Goal: Information Seeking & Learning: Compare options

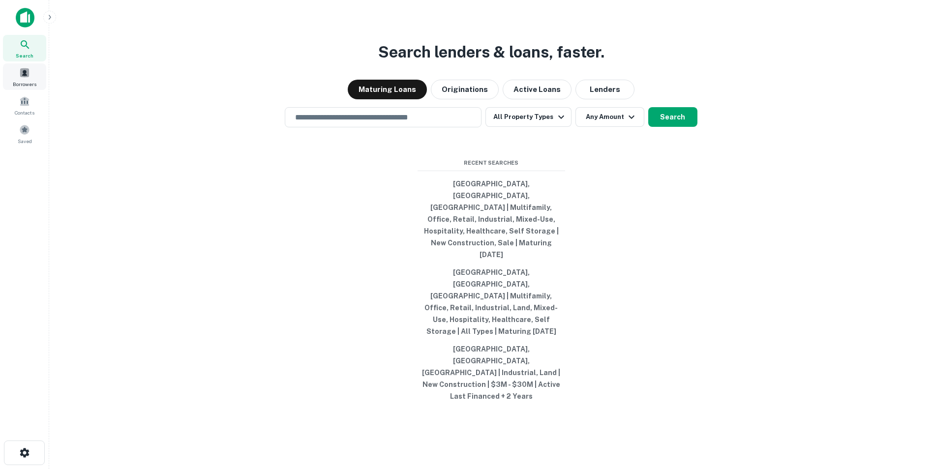
click at [26, 80] on div "Borrowers" at bounding box center [24, 76] width 43 height 27
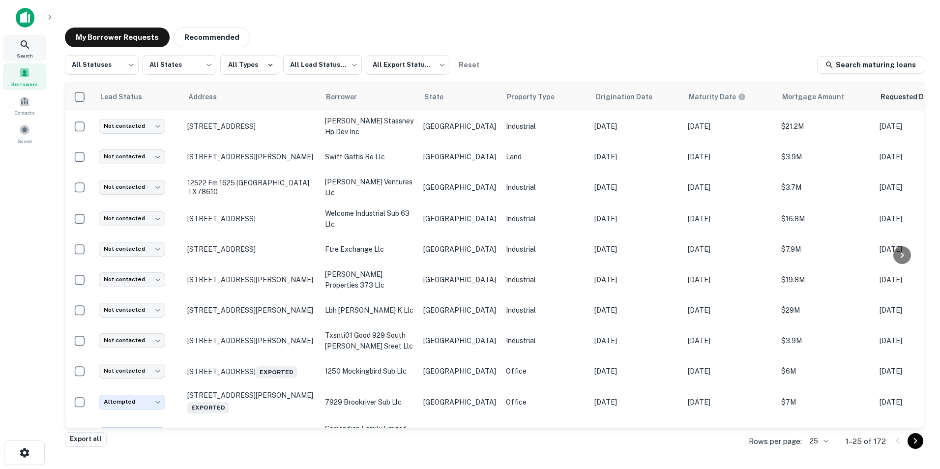
click at [29, 46] on icon at bounding box center [25, 45] width 12 height 12
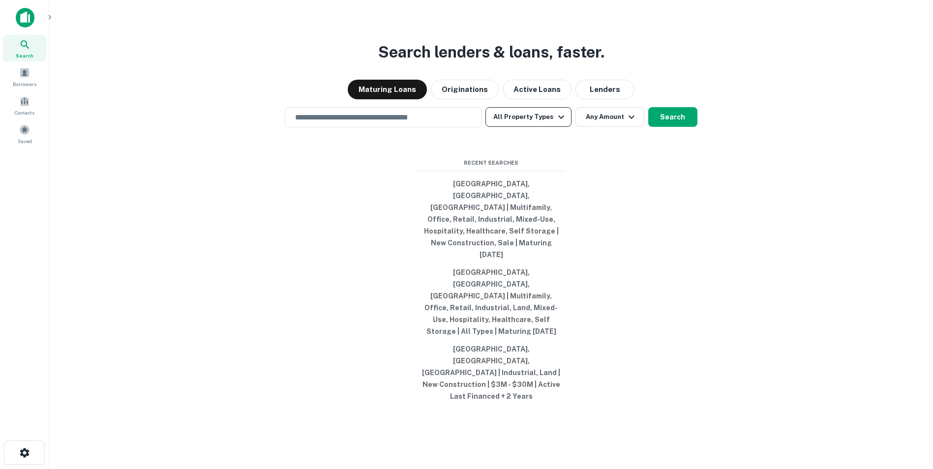
click at [556, 123] on icon "button" at bounding box center [561, 117] width 12 height 12
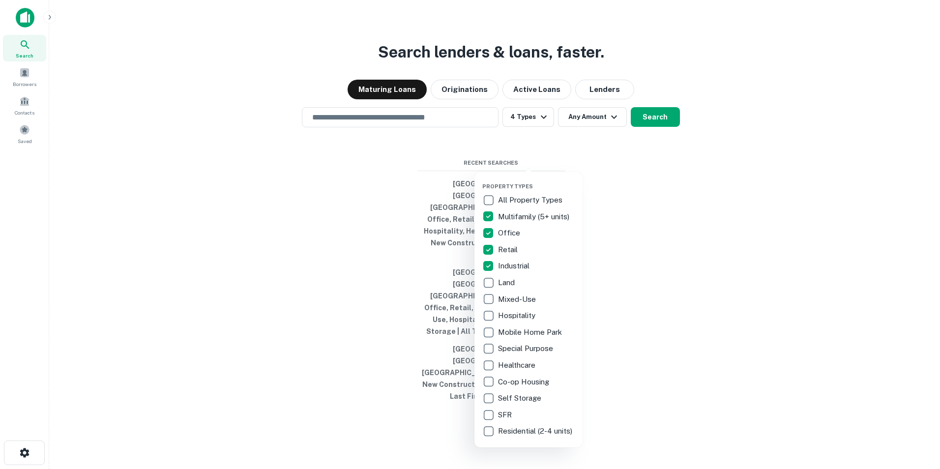
click at [654, 216] on div at bounding box center [470, 234] width 940 height 469
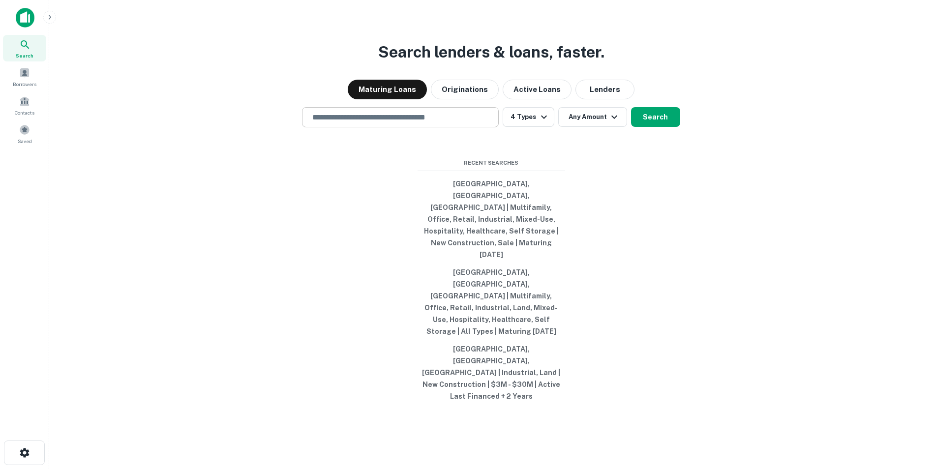
click at [425, 123] on input "text" at bounding box center [400, 117] width 188 height 11
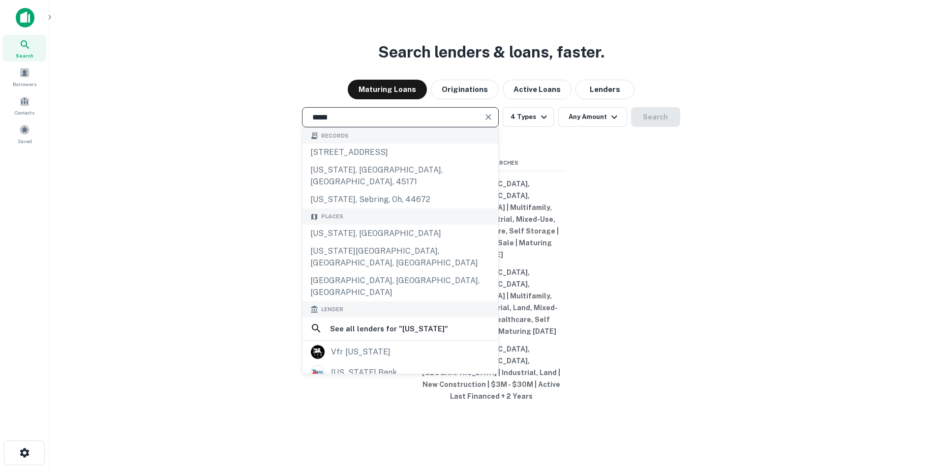
type input "*****"
click at [647, 207] on div "Search lenders & loans, faster. Maturing Loans Originations Active Loans Lender…" at bounding box center [491, 258] width 868 height 469
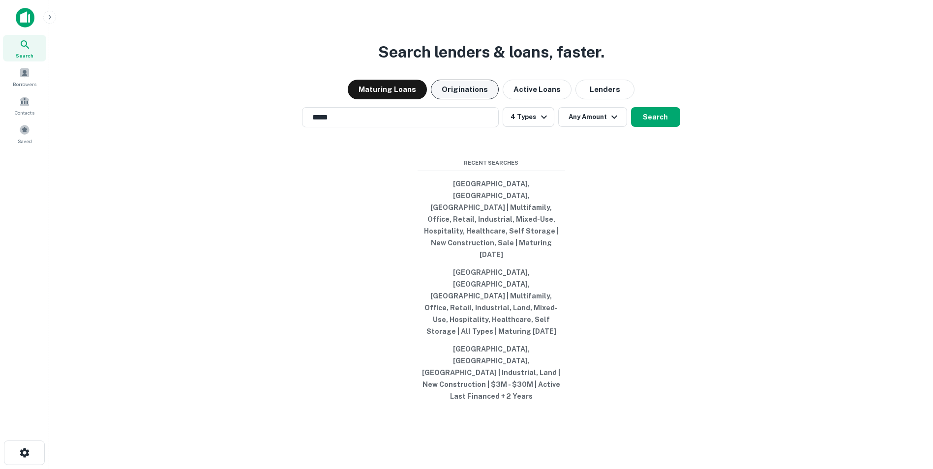
click at [485, 99] on button "Originations" at bounding box center [465, 90] width 68 height 20
click at [614, 123] on icon "button" at bounding box center [614, 117] width 12 height 12
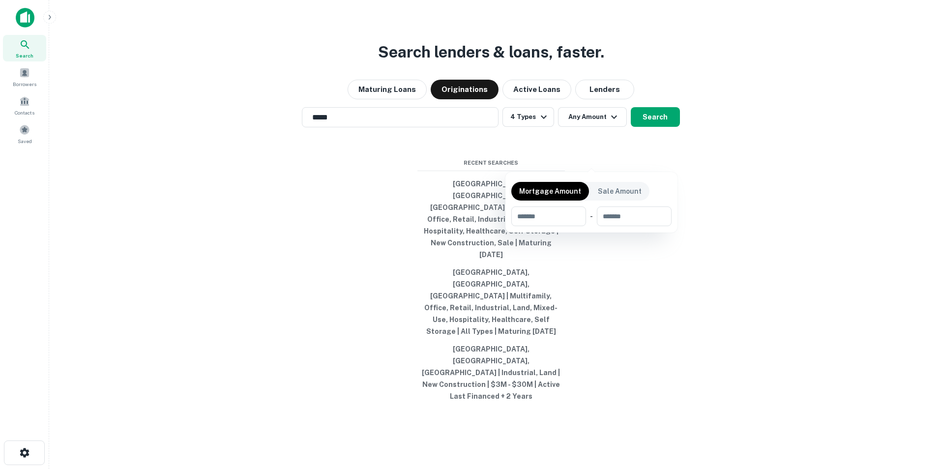
click at [721, 207] on div at bounding box center [470, 234] width 940 height 469
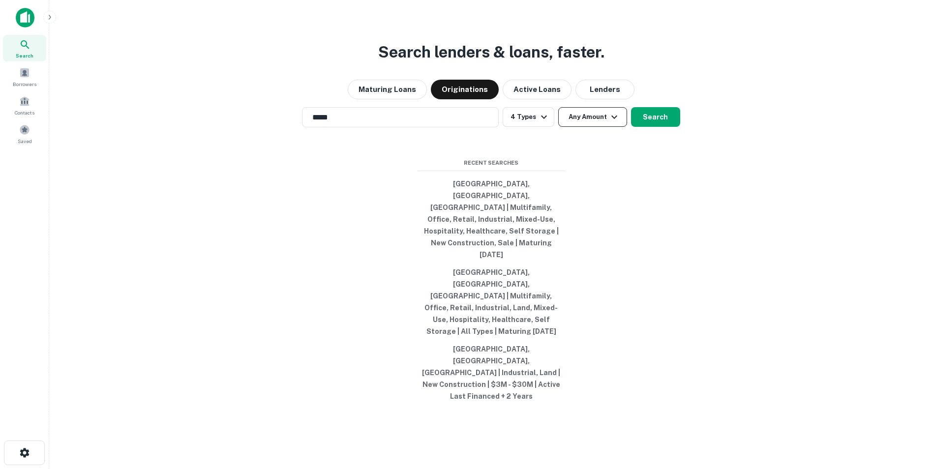
click at [608, 123] on icon "button" at bounding box center [614, 117] width 12 height 12
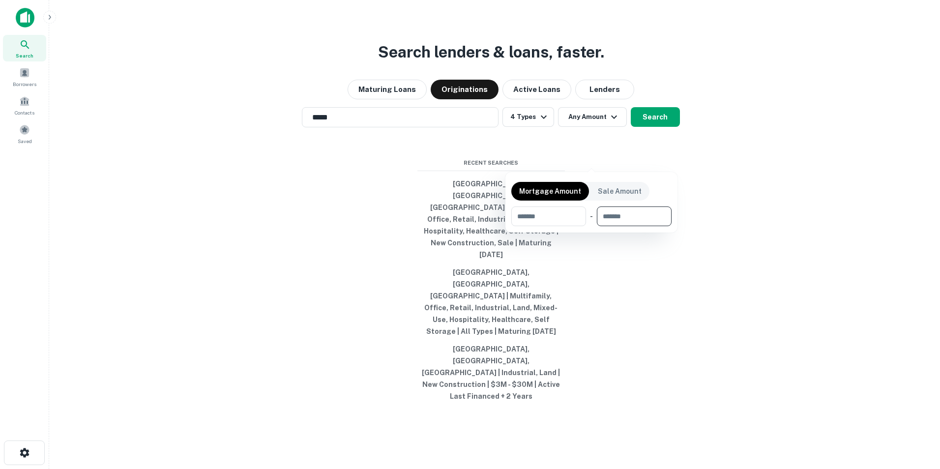
click at [609, 215] on input "number" at bounding box center [631, 216] width 68 height 20
type input "********"
click at [717, 224] on div at bounding box center [470, 234] width 940 height 469
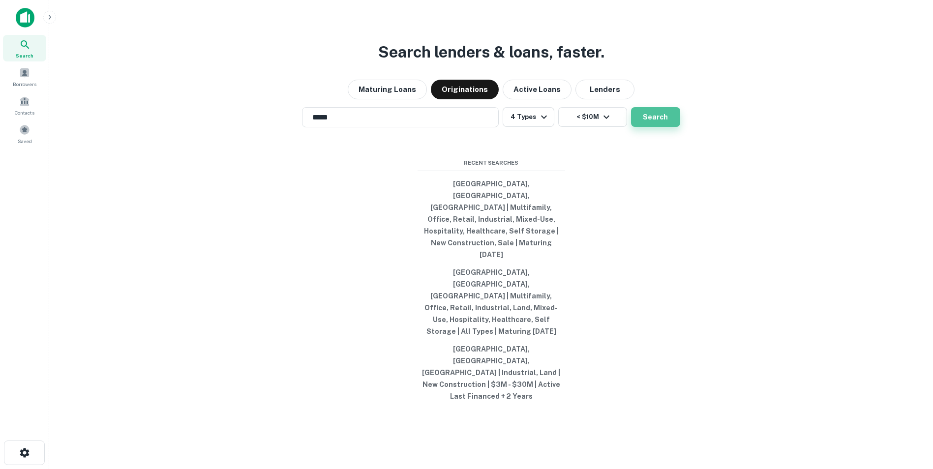
click at [647, 127] on button "Search" at bounding box center [655, 117] width 49 height 20
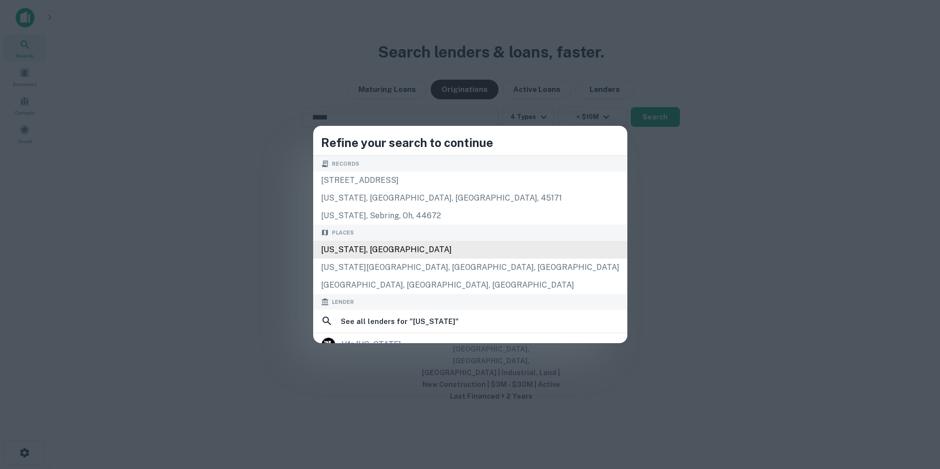
click at [436, 251] on div "[US_STATE], [GEOGRAPHIC_DATA]" at bounding box center [470, 250] width 314 height 18
type input "**********"
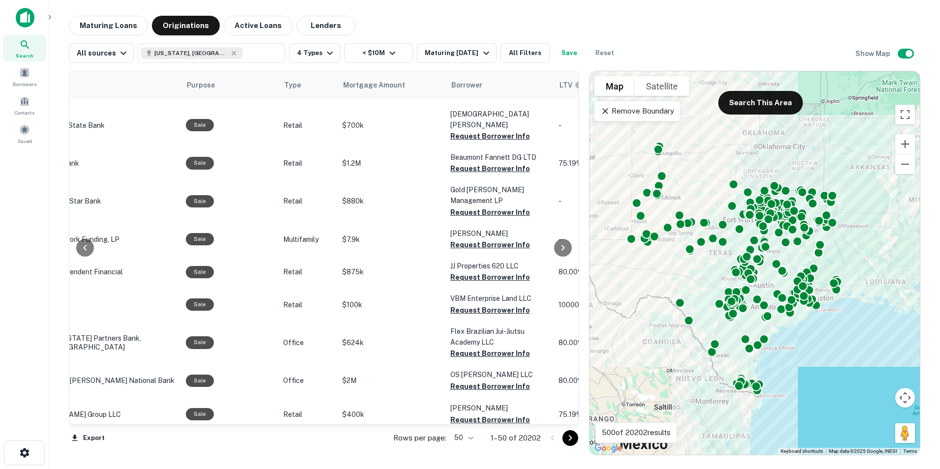
scroll to position [147, 214]
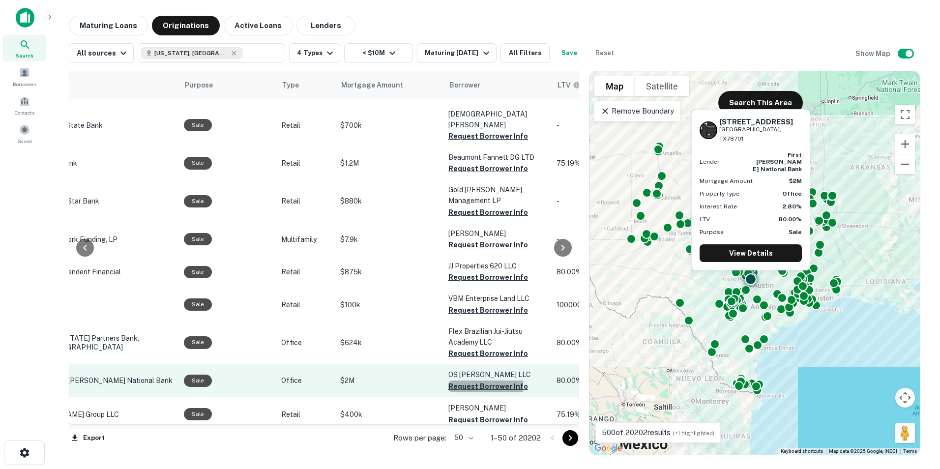
click at [454, 381] on button "Request Borrower Info" at bounding box center [488, 387] width 80 height 12
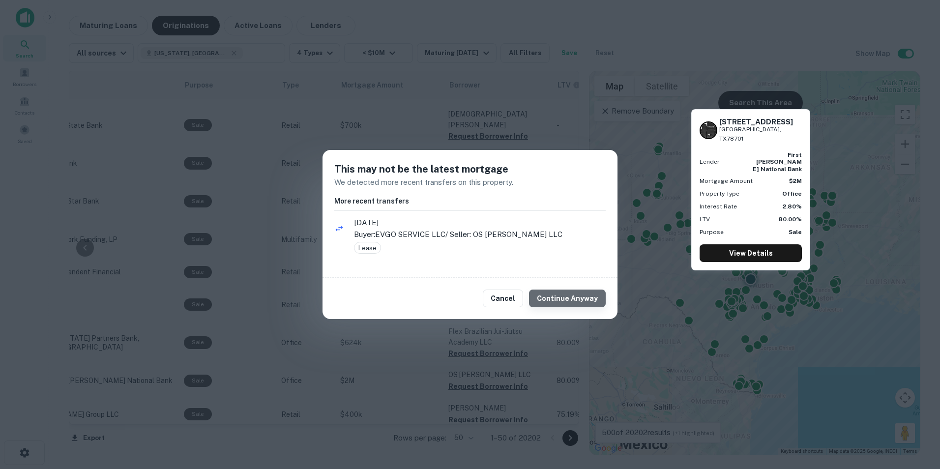
click at [575, 296] on button "Continue Anyway" at bounding box center [567, 299] width 77 height 18
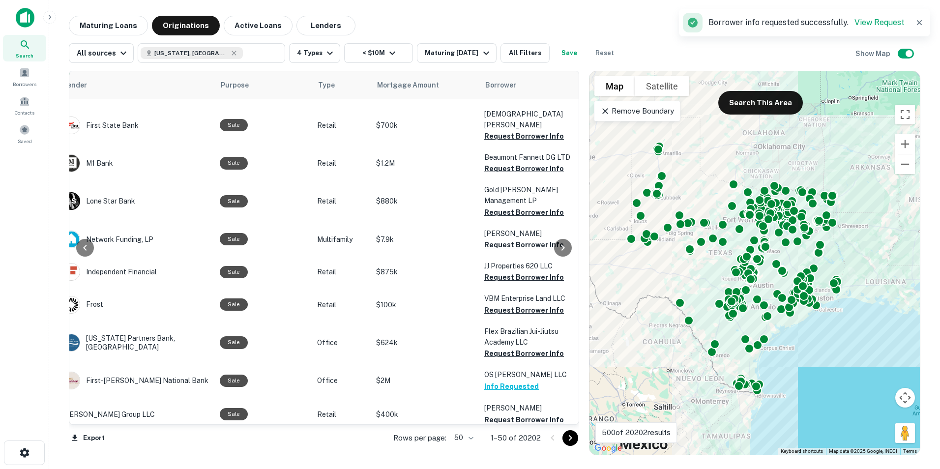
scroll to position [147, 206]
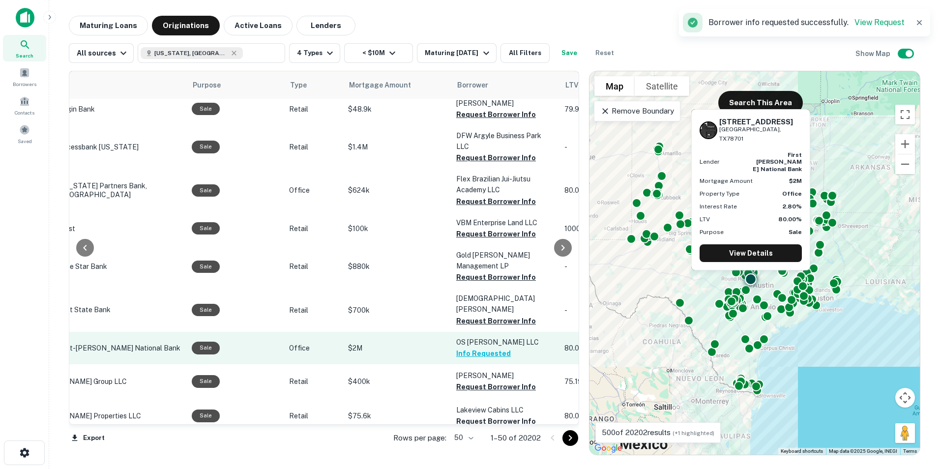
click at [465, 348] on button "Info Requested" at bounding box center [483, 354] width 55 height 12
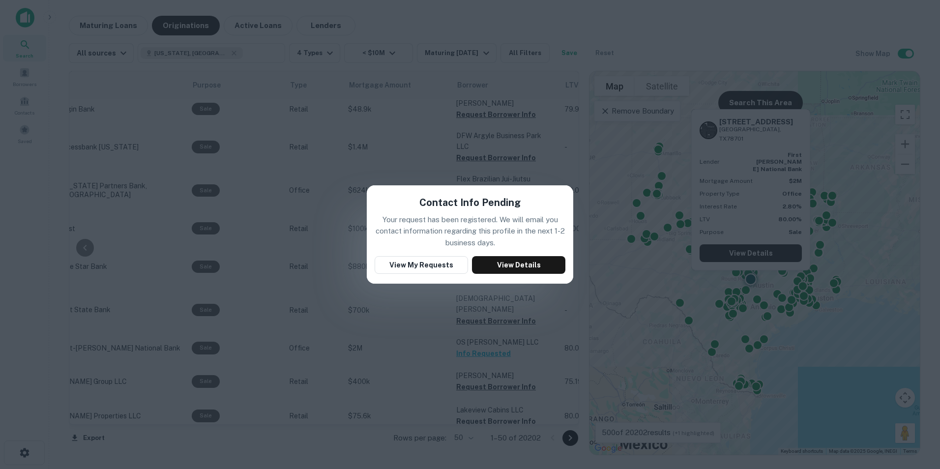
click at [586, 100] on div "Contact Info Pending Your request has been registered. We will email you contac…" at bounding box center [470, 234] width 940 height 469
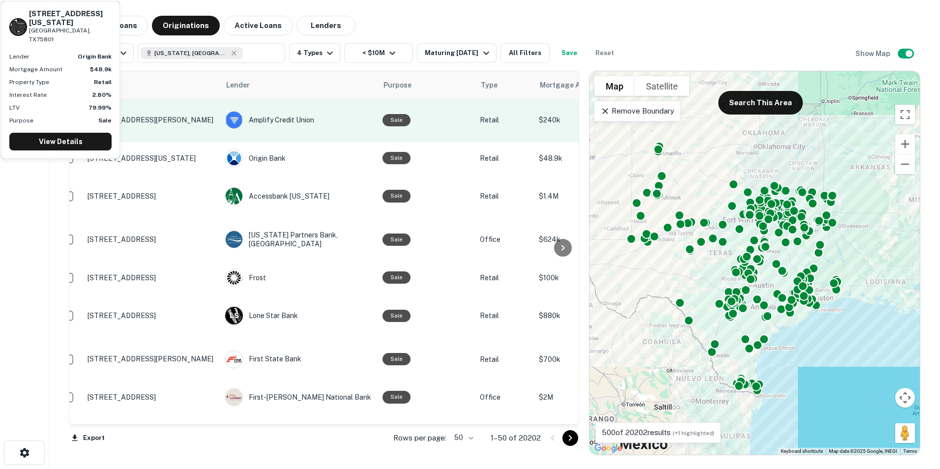
scroll to position [0, 15]
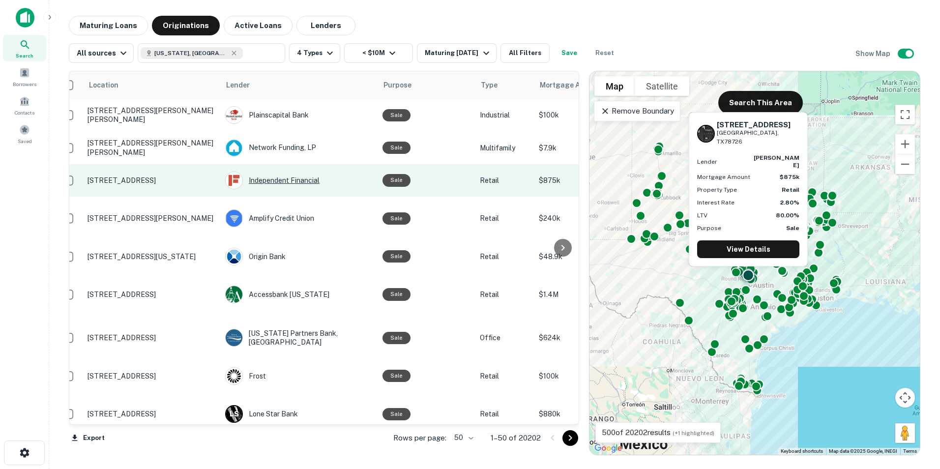
click at [279, 178] on div "Independent Financial" at bounding box center [298, 181] width 147 height 18
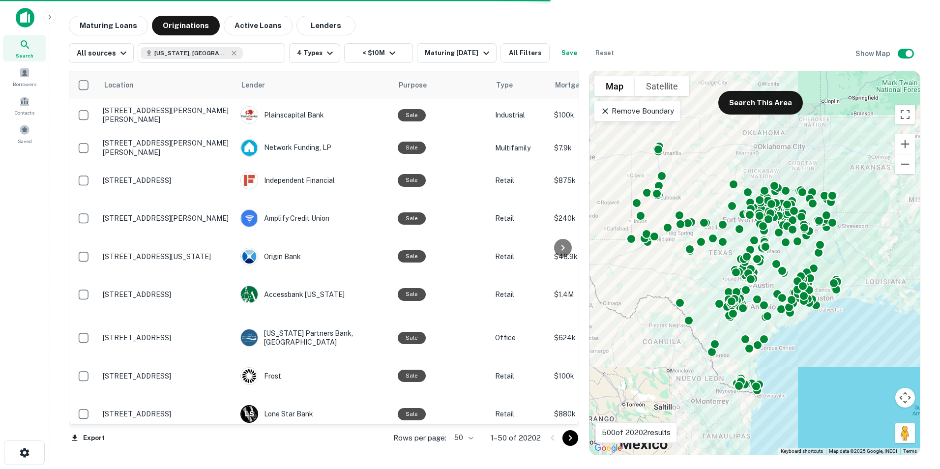
drag, startPoint x: 330, startPoint y: 19, endPoint x: 297, endPoint y: 1, distance: 37.4
click at [330, 19] on button "Lenders" at bounding box center [325, 26] width 59 height 20
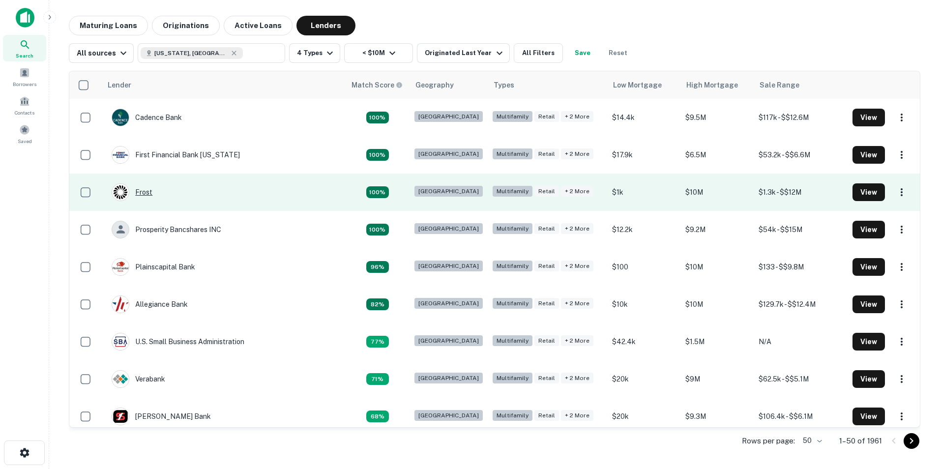
click at [147, 193] on div "Frost" at bounding box center [132, 192] width 41 height 18
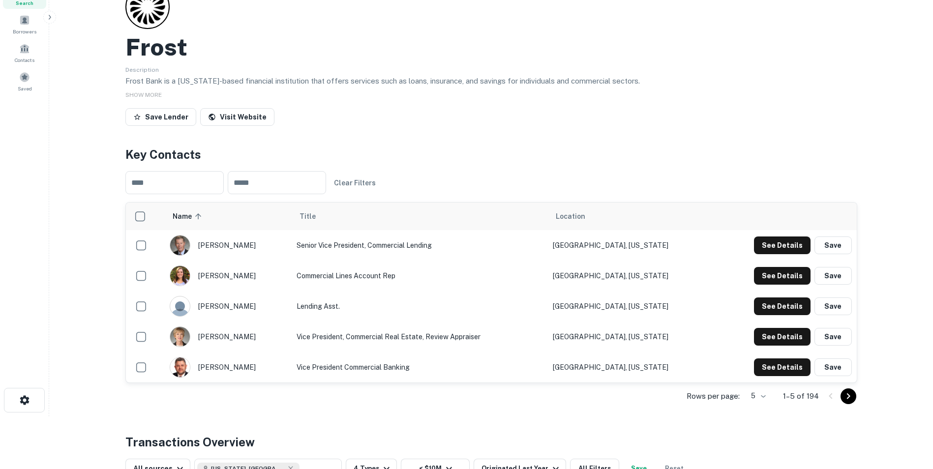
scroll to position [49, 0]
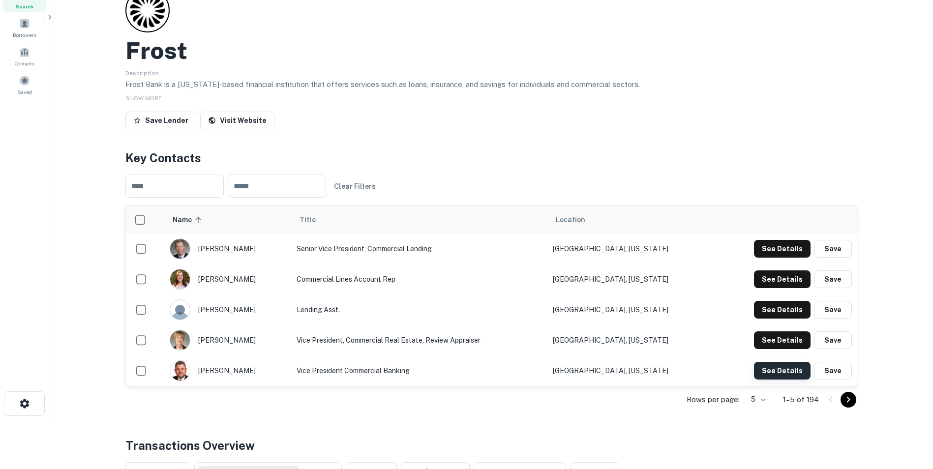
click at [770, 367] on button "See Details" at bounding box center [782, 371] width 57 height 18
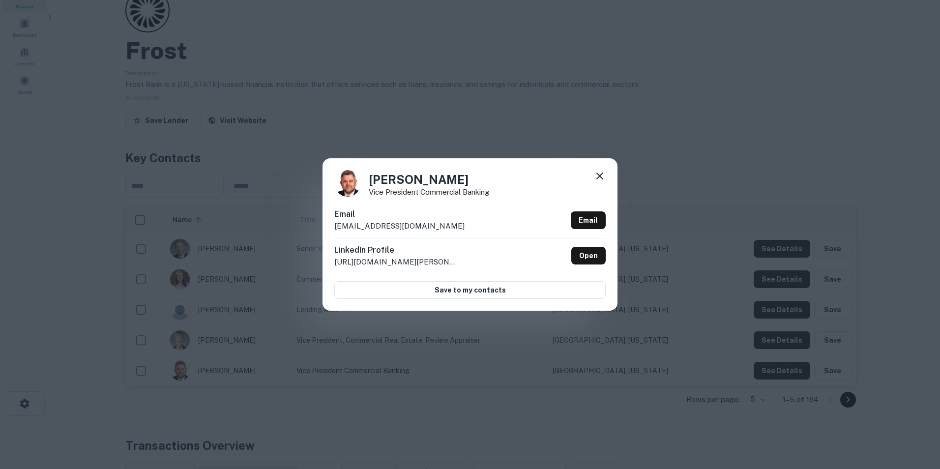
click at [599, 176] on icon at bounding box center [600, 176] width 12 height 12
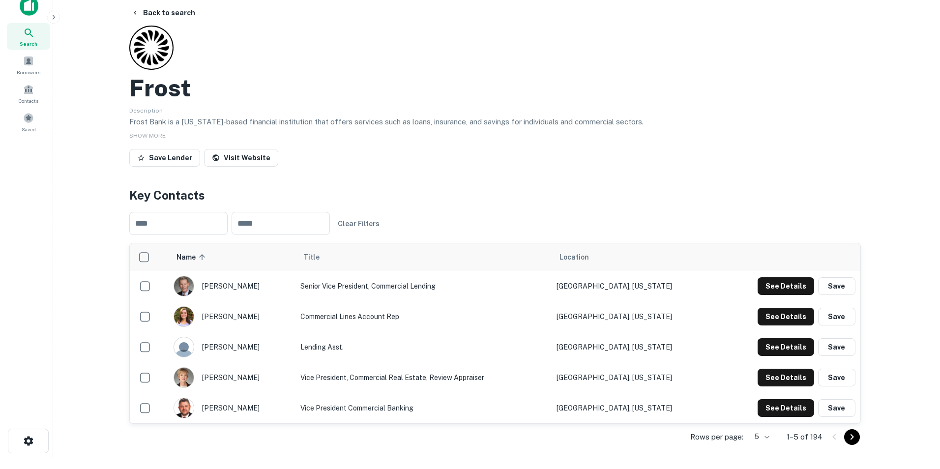
scroll to position [0, 0]
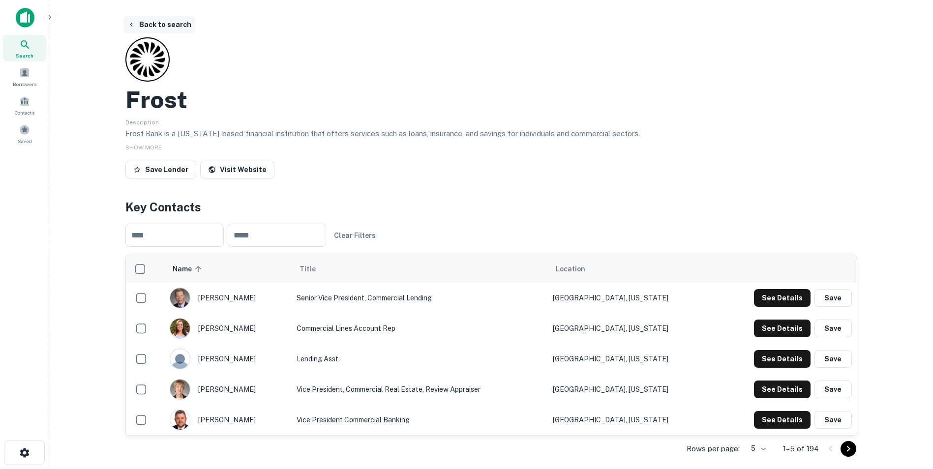
click at [159, 28] on button "Back to search" at bounding box center [159, 25] width 72 height 18
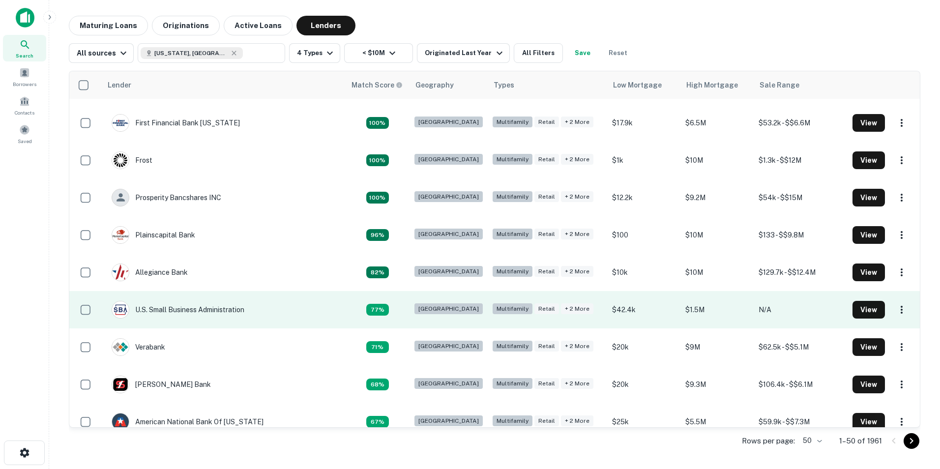
scroll to position [49, 0]
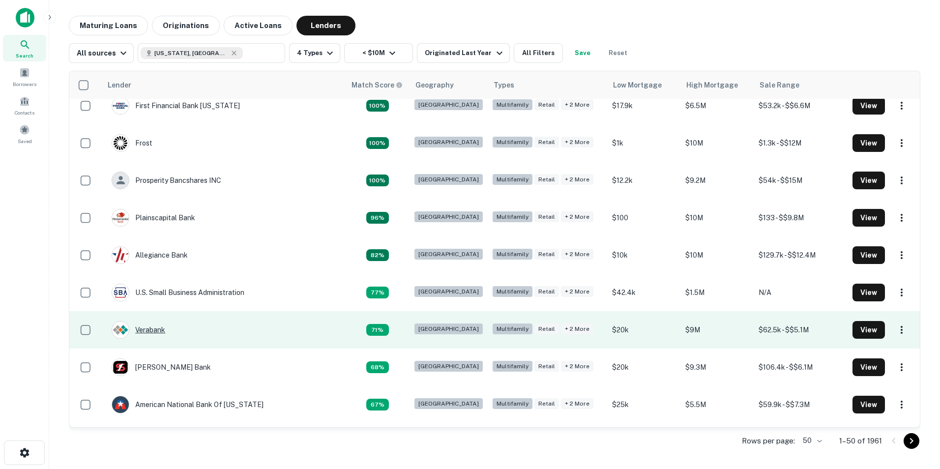
click at [150, 329] on div "Verabank" at bounding box center [139, 330] width 54 height 18
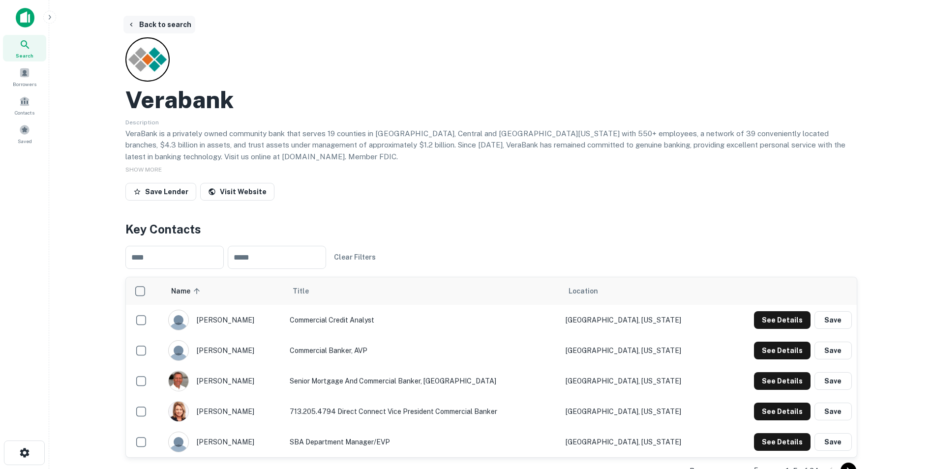
click at [136, 22] on button "Back to search" at bounding box center [159, 25] width 72 height 18
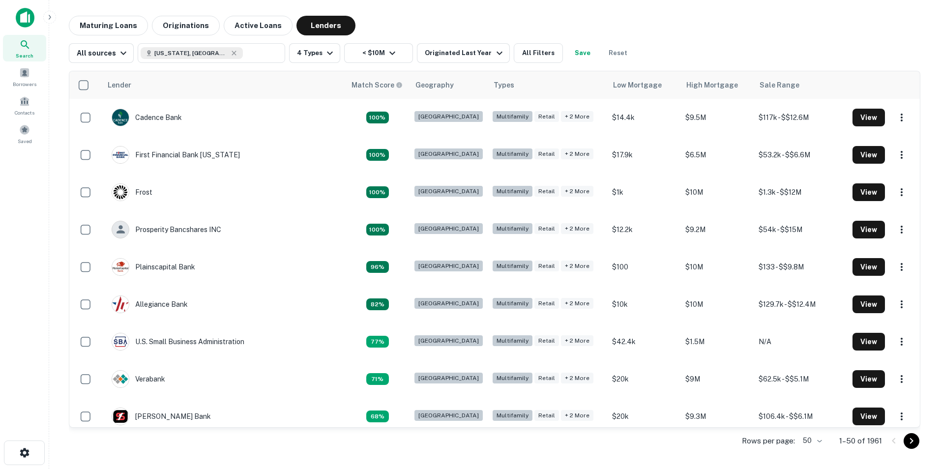
scroll to position [49, 0]
